Goal: Navigation & Orientation: Find specific page/section

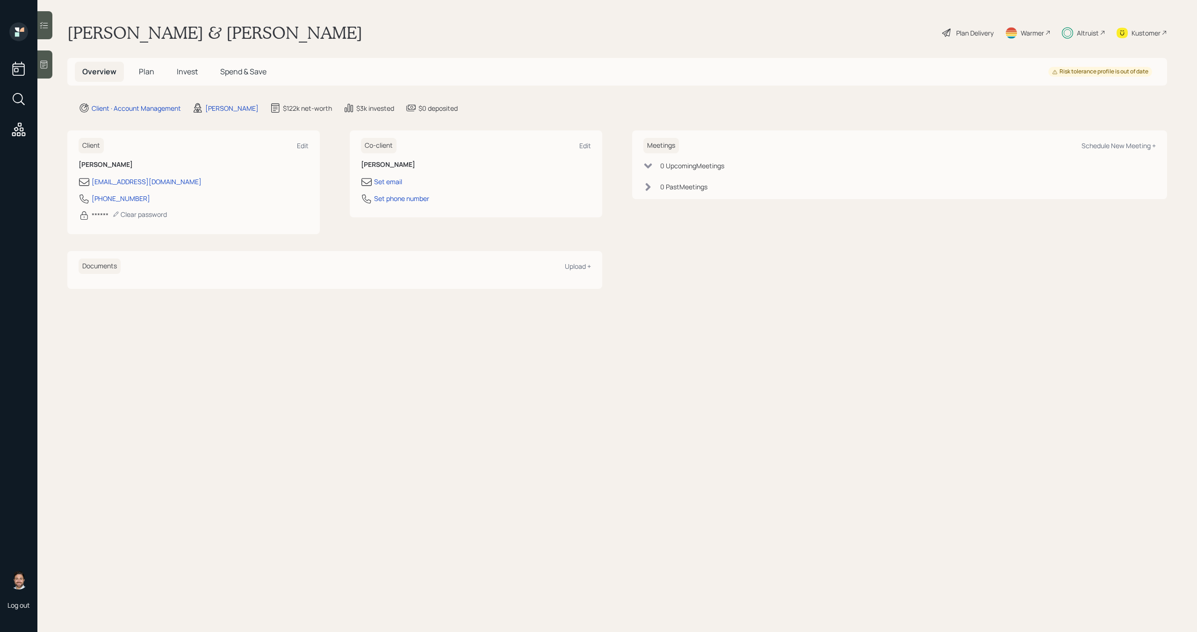
click at [151, 71] on span "Plan" at bounding box center [146, 71] width 15 height 10
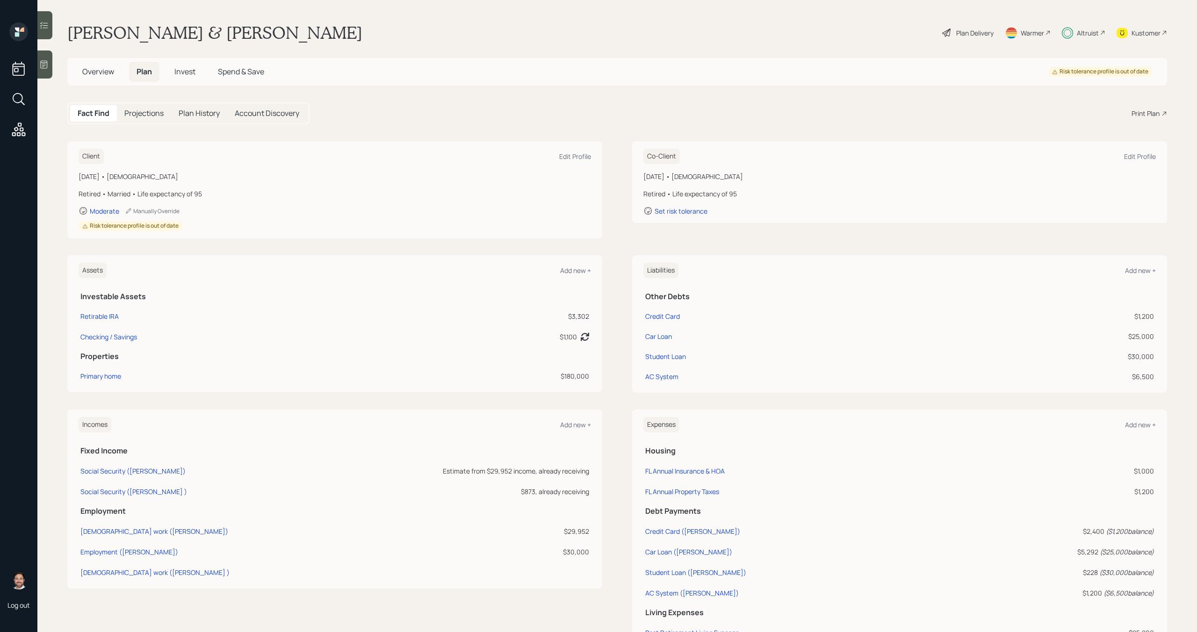
click at [181, 74] on span "Invest" at bounding box center [184, 71] width 21 height 10
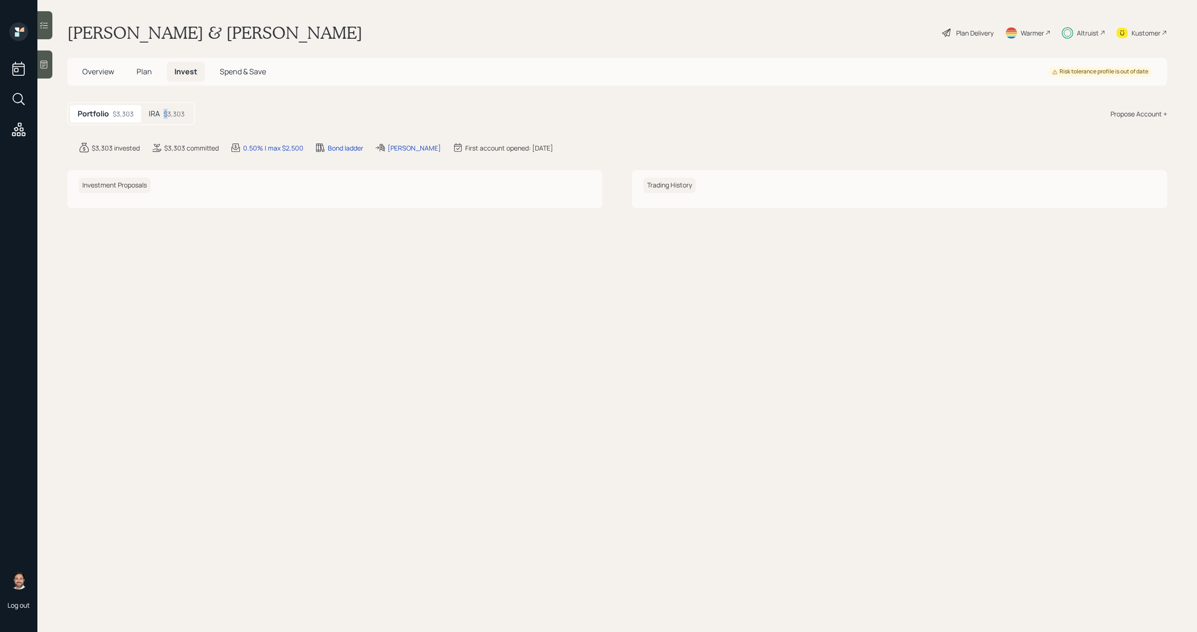
click at [167, 109] on div "$3,303" at bounding box center [174, 114] width 21 height 10
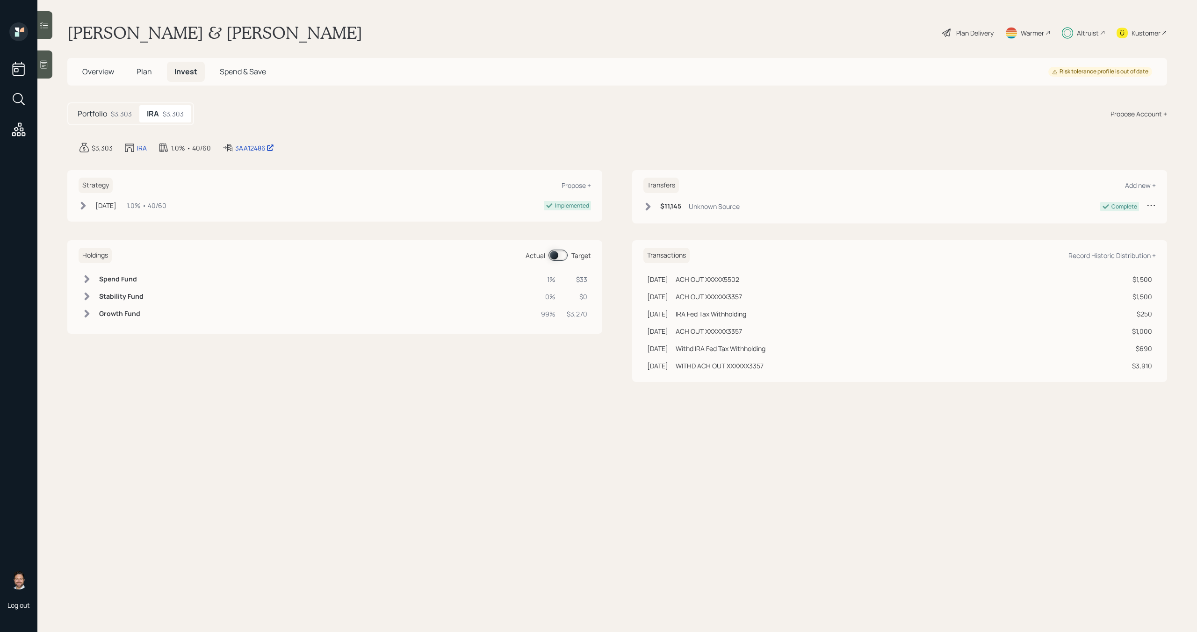
click at [155, 72] on h5 "Plan" at bounding box center [144, 72] width 30 height 20
